Goal: Transaction & Acquisition: Purchase product/service

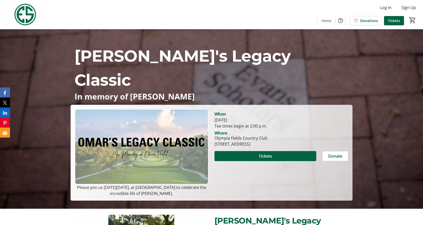
scroll to position [17, 0]
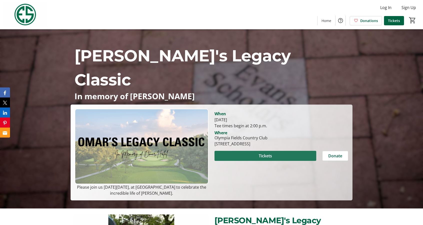
click at [274, 156] on span at bounding box center [266, 156] width 102 height 12
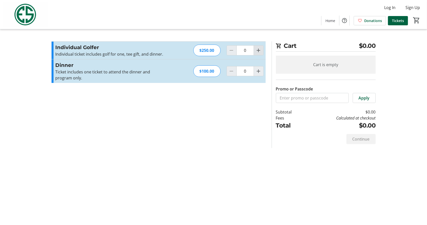
click at [262, 49] on span "Increment by one" at bounding box center [259, 51] width 10 height 10
type input "1"
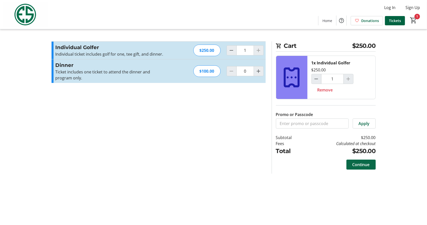
click at [361, 165] on span "Continue" at bounding box center [360, 164] width 17 height 6
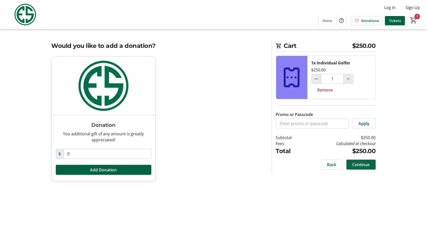
click at [368, 165] on span "Continue" at bounding box center [360, 164] width 17 height 6
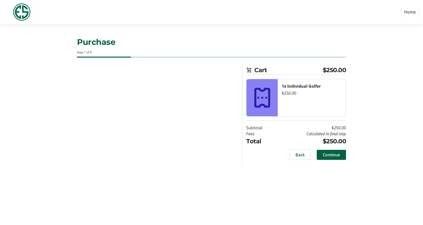
select select "US"
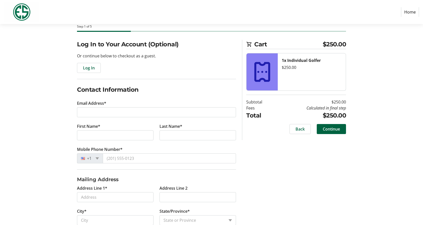
scroll to position [26, 0]
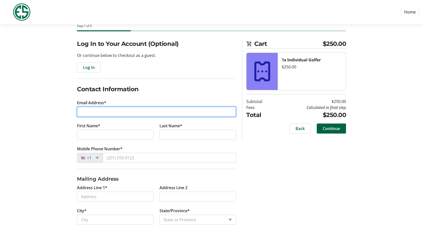
click at [134, 109] on input "Email Address*" at bounding box center [156, 112] width 159 height 10
type input "[EMAIL_ADDRESS][DOMAIN_NAME]"
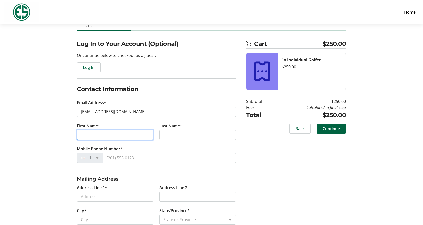
type input "[PERSON_NAME]"
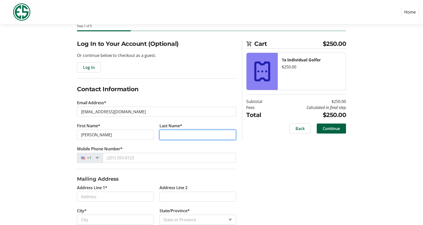
type input "[PERSON_NAME]"
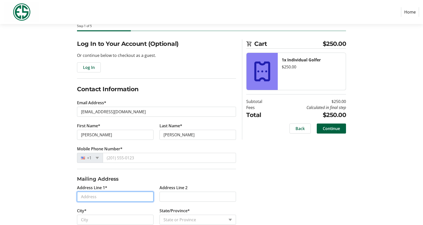
type input "[STREET_ADDRESS]"
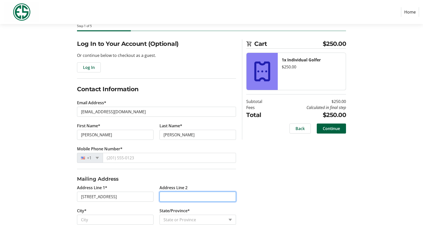
type input "301"
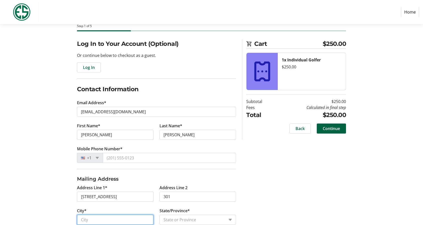
type input "[GEOGRAPHIC_DATA]"
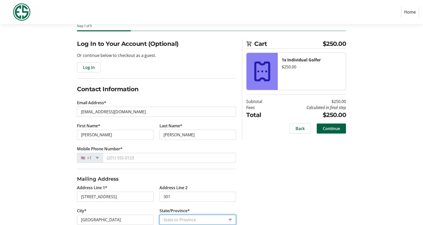
select select "IL"
type input "60641"
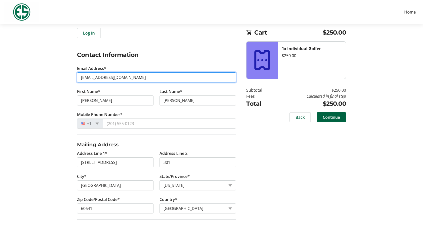
scroll to position [62, 0]
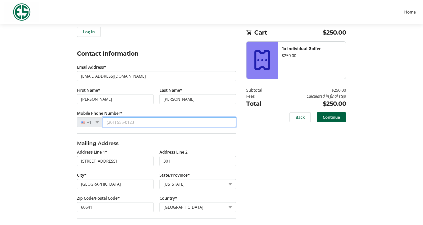
click at [130, 124] on input "Mobile Phone Number*" at bounding box center [169, 122] width 133 height 10
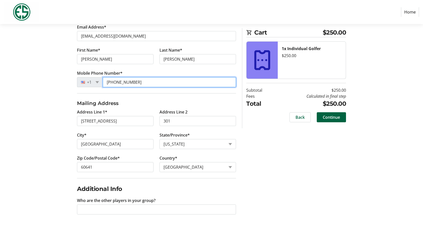
type input "[PHONE_NUMBER]"
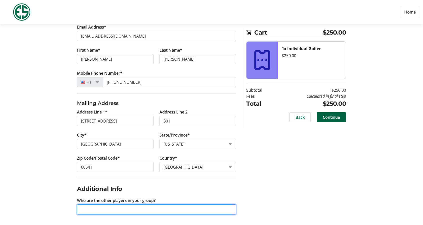
click at [177, 208] on input "Who are the other players in your group?" at bounding box center [156, 209] width 159 height 10
type input "[PERSON_NAME], [PERSON_NAME]"
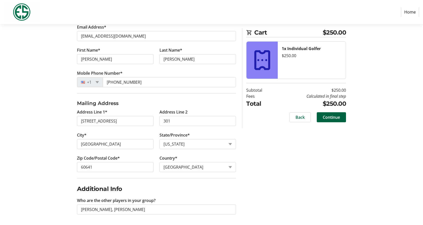
click at [294, 166] on div "Log In to Your Account (Optional) Or continue below to checkout as a guest. Log…" at bounding box center [212, 95] width 330 height 262
drag, startPoint x: 336, startPoint y: 119, endPoint x: 315, endPoint y: 161, distance: 46.4
click at [315, 161] on div "Log In to Your Account (Optional) Or continue below to checkout as a guest. Log…" at bounding box center [212, 95] width 330 height 262
click at [326, 121] on span at bounding box center [331, 117] width 29 height 12
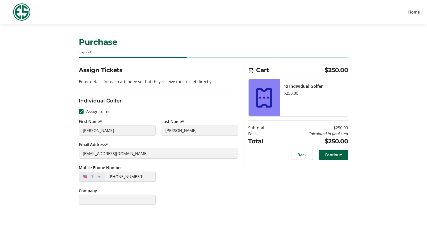
click at [158, 48] on h1 "Purchase" at bounding box center [213, 42] width 269 height 12
click at [334, 152] on span "Continue" at bounding box center [333, 155] width 17 height 6
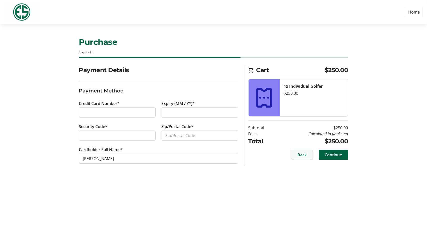
click at [298, 153] on span "Back" at bounding box center [302, 155] width 9 height 6
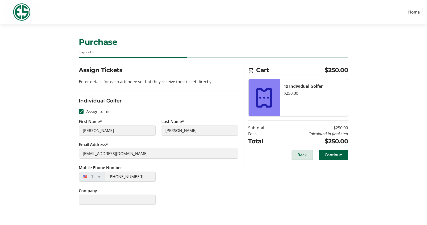
click at [298, 153] on span "Back" at bounding box center [302, 155] width 9 height 6
select select "IL"
select select "US"
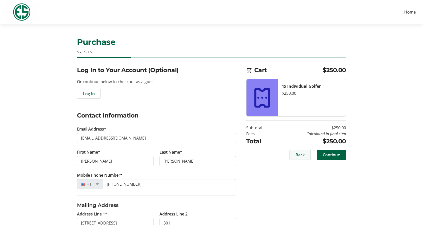
click at [295, 155] on span at bounding box center [300, 155] width 21 height 12
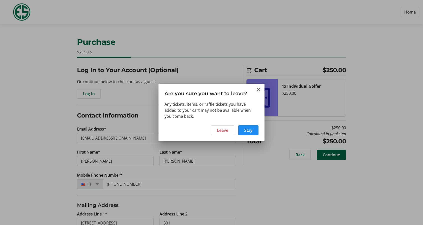
click at [258, 88] on mat-icon "Close" at bounding box center [259, 90] width 6 height 6
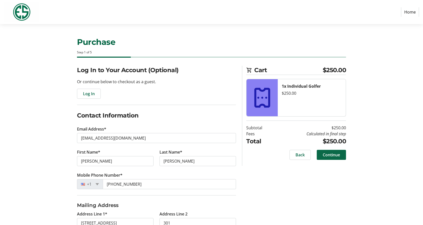
click at [336, 157] on span "Continue" at bounding box center [331, 155] width 17 height 6
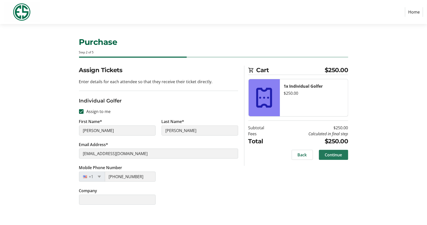
click at [336, 157] on span "Continue" at bounding box center [333, 155] width 17 height 6
click at [336, 157] on div "Back Continue" at bounding box center [298, 155] width 100 height 10
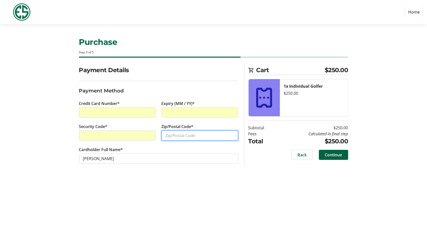
click at [177, 136] on input "Zip/Postal Code*" at bounding box center [200, 135] width 77 height 10
type input "60641"
click at [324, 153] on span at bounding box center [333, 155] width 29 height 12
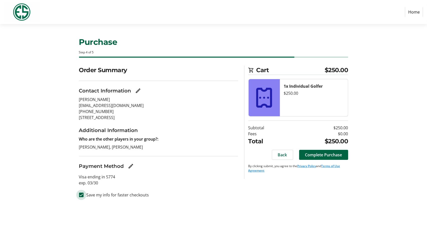
click at [81, 195] on input "Save my info for faster checkouts" at bounding box center [81, 194] width 5 height 5
checkbox input "false"
click at [324, 154] on span "Complete Purchase" at bounding box center [323, 155] width 37 height 6
